Goal: Task Accomplishment & Management: Manage account settings

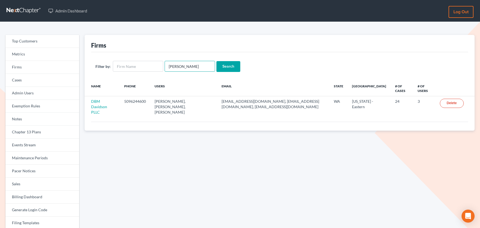
click at [170, 67] on input "Corinne" at bounding box center [189, 66] width 50 height 11
paste input "sherman@flemingandlowenberg.com"
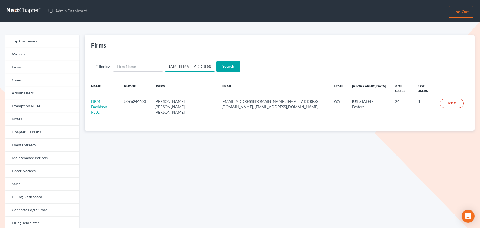
type input "sherman@flemingandlowenberg.com"
click at [216, 61] on input "Search" at bounding box center [228, 66] width 24 height 11
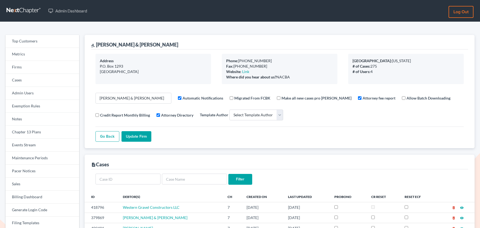
select select
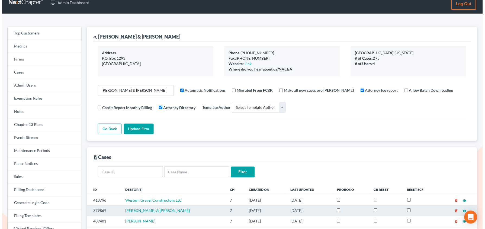
scroll to position [9, 0]
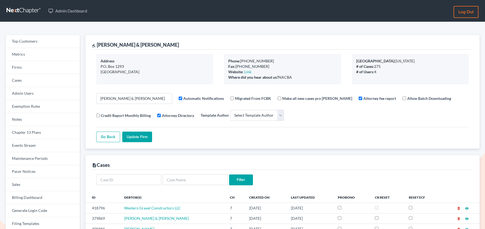
select select
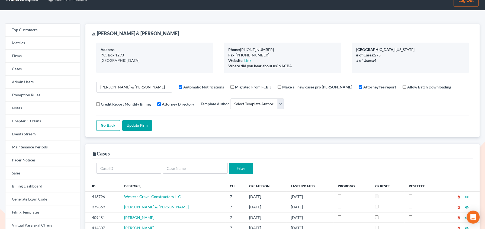
scroll to position [9, 0]
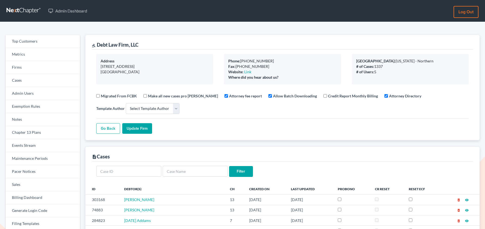
select select
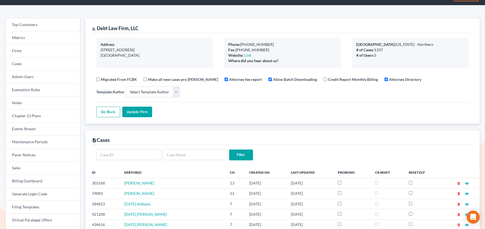
scroll to position [22, 0]
